Goal: Information Seeking & Learning: Learn about a topic

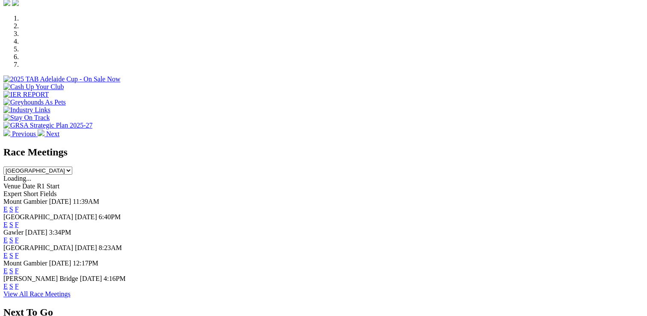
scroll to position [300, 0]
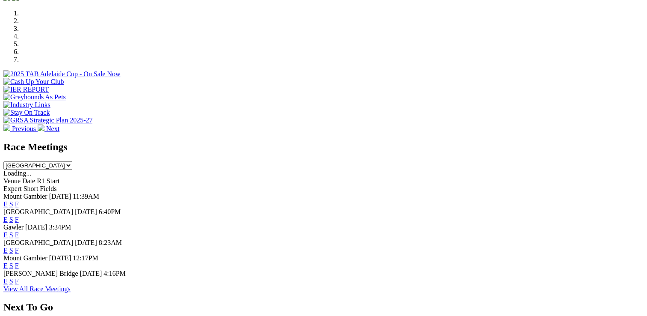
click at [8, 277] on link "E" at bounding box center [5, 280] width 4 height 7
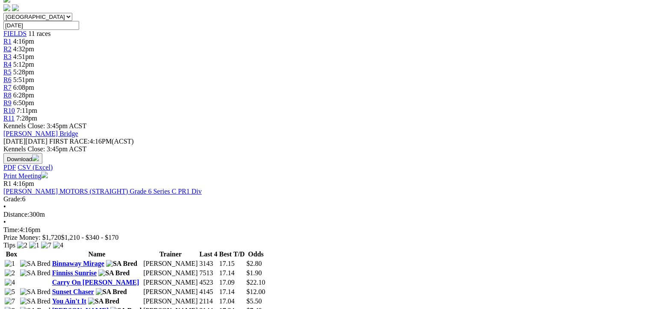
scroll to position [385, 0]
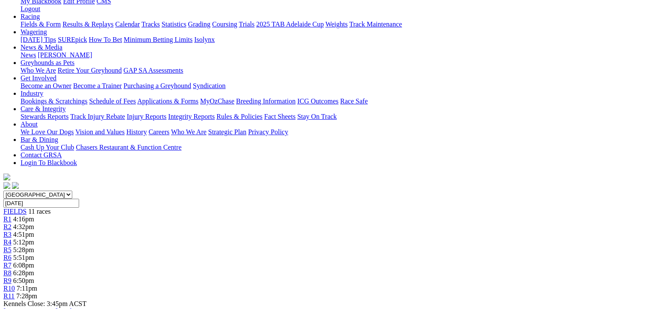
scroll to position [86, 0]
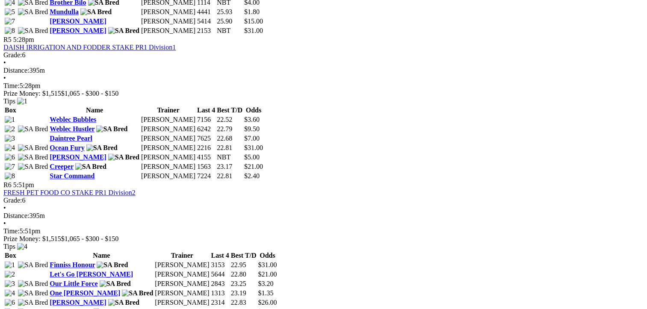
scroll to position [1070, 0]
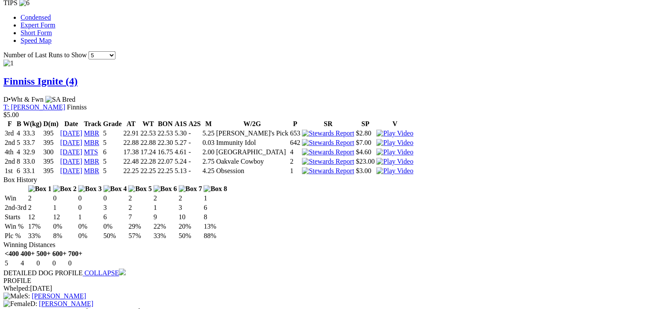
scroll to position [727, 0]
